Goal: Transaction & Acquisition: Purchase product/service

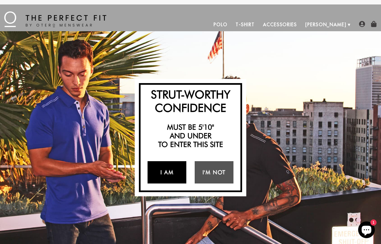
click at [165, 172] on link "I Am" at bounding box center [166, 172] width 39 height 22
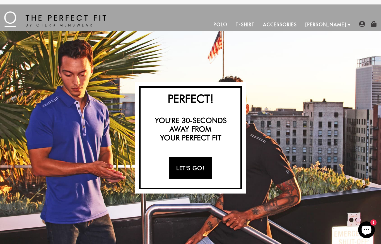
click at [188, 170] on link "Let's Go!" at bounding box center [190, 168] width 42 height 22
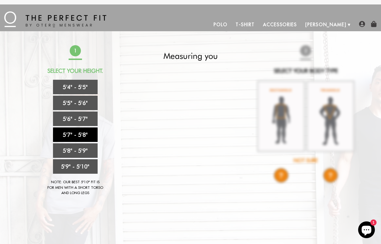
click at [76, 134] on link "5'7" - 5'8"" at bounding box center [75, 134] width 45 height 14
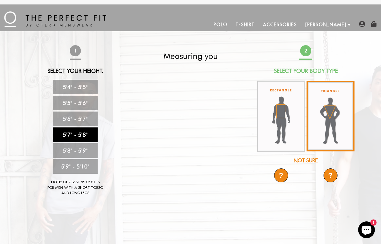
click at [335, 117] on img at bounding box center [330, 116] width 48 height 71
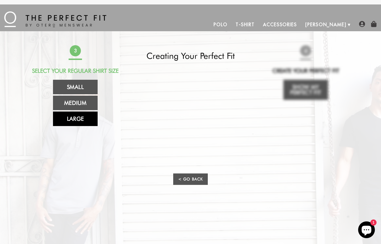
click at [75, 118] on link "Large" at bounding box center [75, 118] width 45 height 14
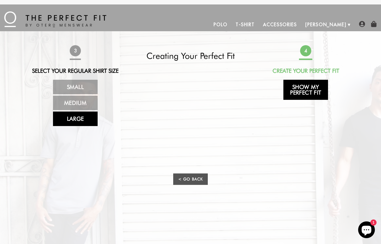
click at [307, 92] on link "Show My Perfect Fit" at bounding box center [305, 90] width 45 height 20
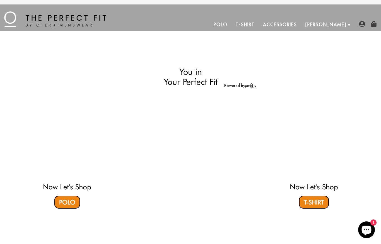
select select "57-58"
select select "triangle"
select select "L"
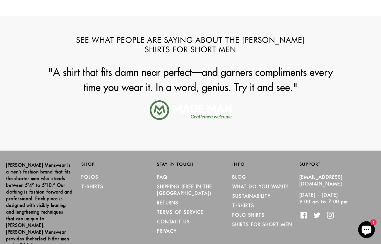
scroll to position [633, 0]
click at [175, 188] on link "SHIPPING (Free in the [GEOGRAPHIC_DATA])" at bounding box center [184, 190] width 55 height 12
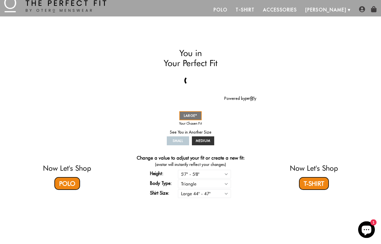
scroll to position [0, 0]
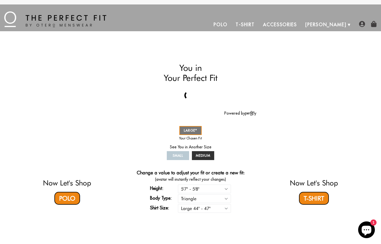
click at [258, 24] on link "T-Shirt" at bounding box center [244, 24] width 27 height 13
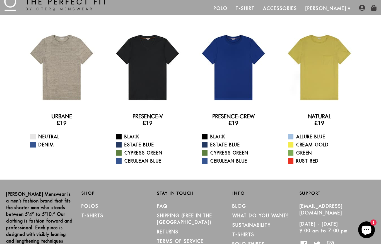
scroll to position [18, 0]
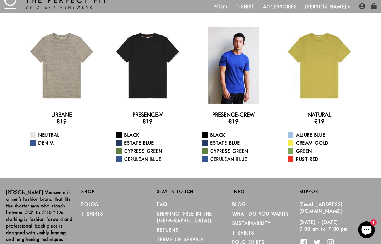
click at [250, 63] on div at bounding box center [233, 65] width 77 height 77
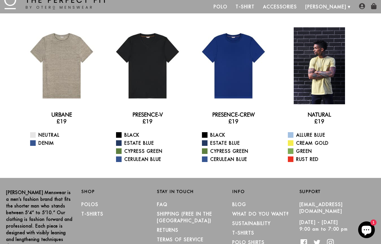
click at [327, 75] on div at bounding box center [319, 65] width 77 height 77
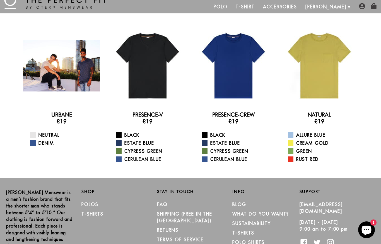
click at [61, 75] on div at bounding box center [61, 65] width 77 height 77
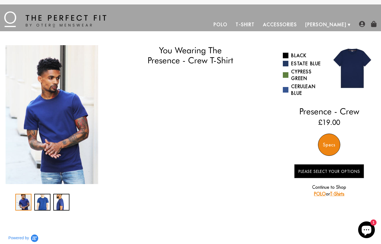
select select "57-58"
select select "triangle"
select select "L"
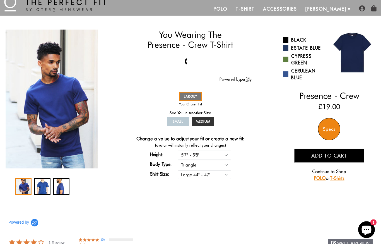
scroll to position [16, 0]
click at [42, 187] on div "2 / 3" at bounding box center [42, 186] width 16 height 17
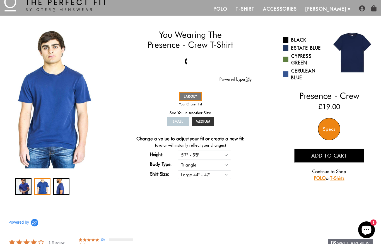
click at [60, 187] on div "3 / 3" at bounding box center [61, 186] width 16 height 17
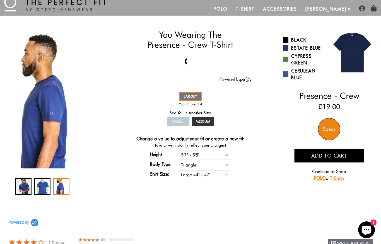
scroll to position [0, 0]
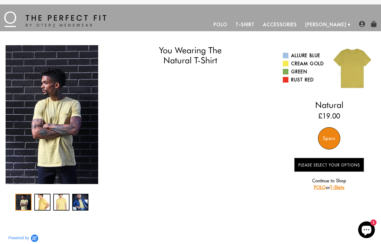
select select "57-58"
select select "triangle"
select select "L"
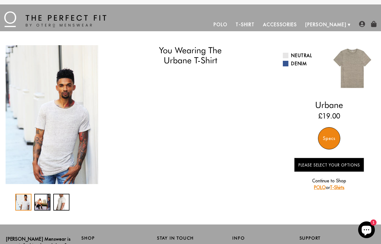
select select "57-58"
select select "triangle"
select select "L"
